Goal: Find specific fact: Find specific page/section

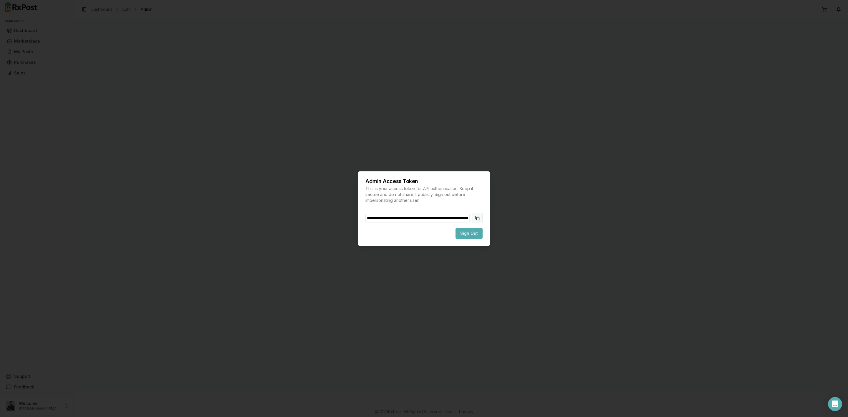
click at [480, 216] on button "Copy token to clipboard" at bounding box center [477, 218] width 11 height 11
click at [473, 239] on div "Admin Access Token This is your access token for API authentication. Keep it se…" at bounding box center [424, 208] width 132 height 75
click at [471, 234] on span "Sign Out" at bounding box center [469, 234] width 18 height 6
